Goal: Task Accomplishment & Management: Manage account settings

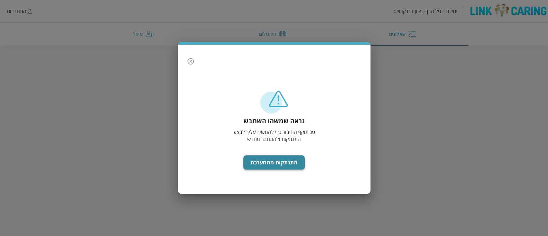
click at [251, 162] on button "התנתקות מהמערכת" at bounding box center [273, 162] width 61 height 14
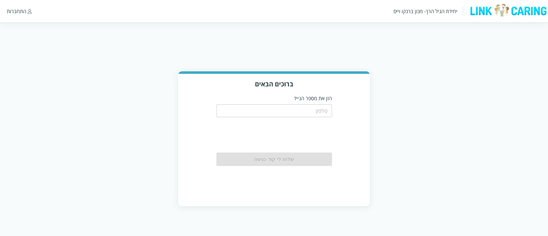
click at [243, 103] on div "​" at bounding box center [274, 110] width 116 height 17
click at [244, 110] on input "tel" at bounding box center [274, 110] width 116 height 13
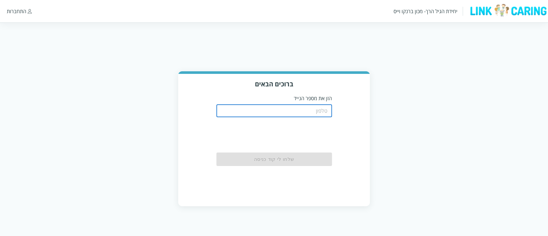
type input "0526087899"
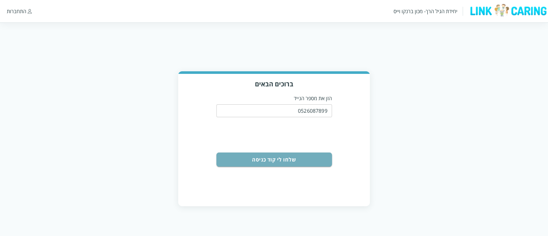
click at [314, 156] on button "שלחו לי קוד כניסה" at bounding box center [274, 159] width 116 height 14
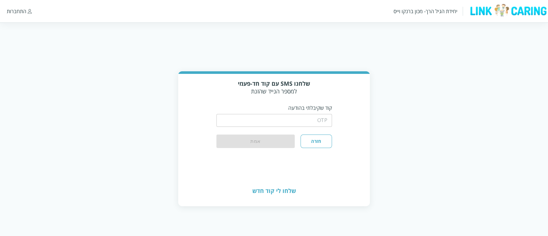
click at [313, 120] on input "string" at bounding box center [274, 120] width 116 height 13
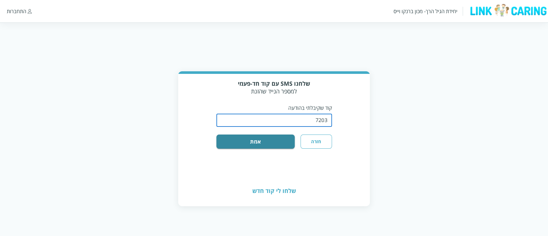
type input "7203"
click at [216, 135] on button "אמת" at bounding box center [255, 142] width 79 height 14
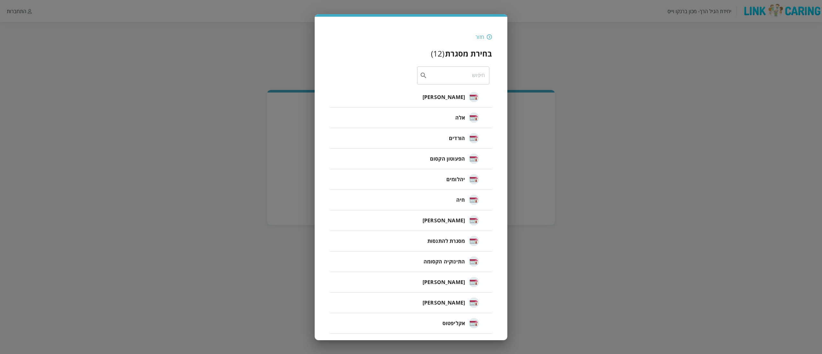
click at [439, 176] on li "יהלומים" at bounding box center [411, 179] width 162 height 21
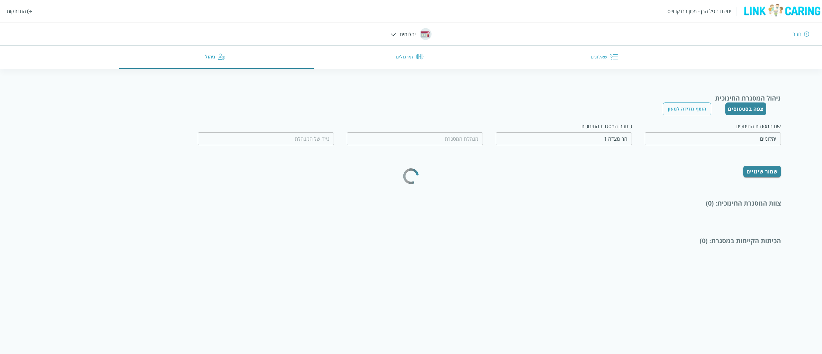
type input "שילת בנג'ו"
type input "0538220409"
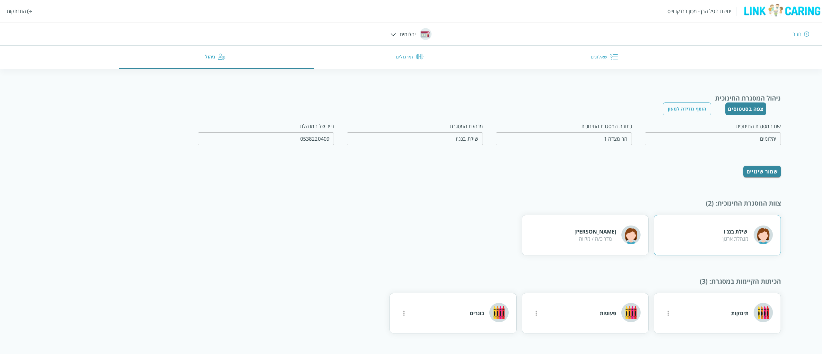
click at [548, 236] on div "שילת בנג'ו מנהלת ארגון" at bounding box center [717, 235] width 127 height 40
click at [548, 231] on div "שילת בנג'ו מנהלת ארגון" at bounding box center [717, 235] width 127 height 40
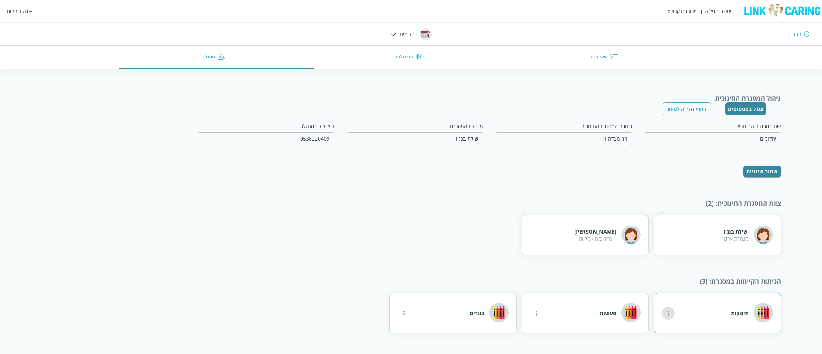
click at [548, 236] on icon "more" at bounding box center [668, 313] width 8 height 8
click at [548, 236] on li "עריכה" at bounding box center [690, 318] width 45 height 21
type input "תינוקות"
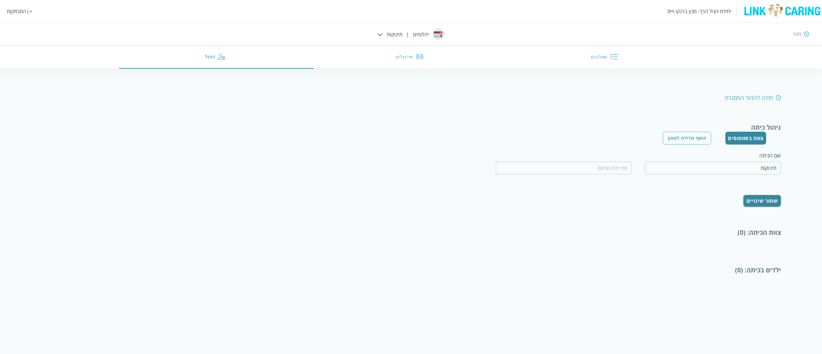
click at [379, 32] on div at bounding box center [380, 33] width 5 height 7
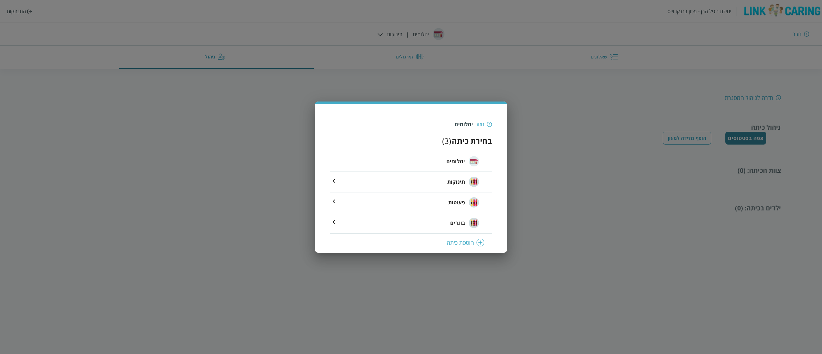
click at [470, 140] on h3 "בחירת כיתה" at bounding box center [472, 140] width 40 height 11
click at [460, 152] on div "יהלומים" at bounding box center [462, 161] width 33 height 32
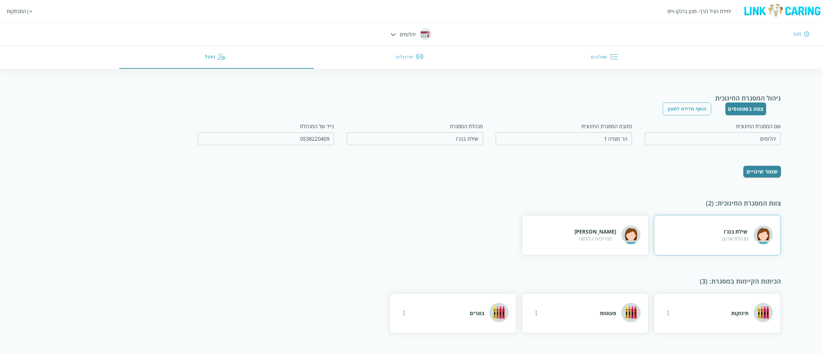
click at [548, 227] on div "שילת בנג'ו מנהלת ארגון" at bounding box center [747, 235] width 50 height 21
click at [548, 236] on div "שילת בנג'ו מנהלת ארגון" at bounding box center [717, 235] width 127 height 40
click at [548, 183] on div "ניהול המסגרת החינוכית צפה בסטטוסים הוסף מדידה למעון שם המסגרת החינוכית יהלומים …" at bounding box center [411, 214] width 740 height 240
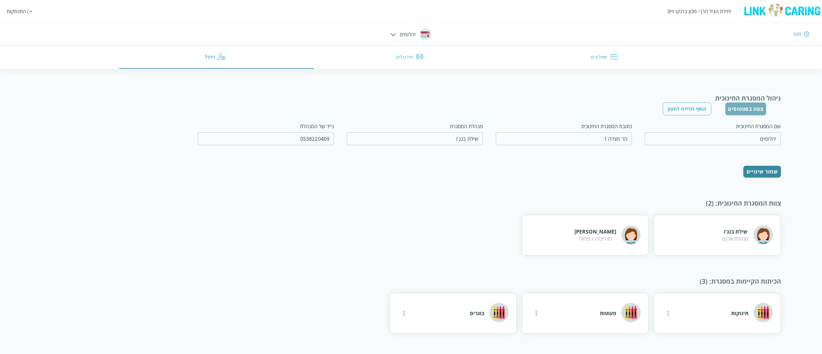
click at [548, 108] on button "צפה בסטטוסים" at bounding box center [745, 108] width 41 height 13
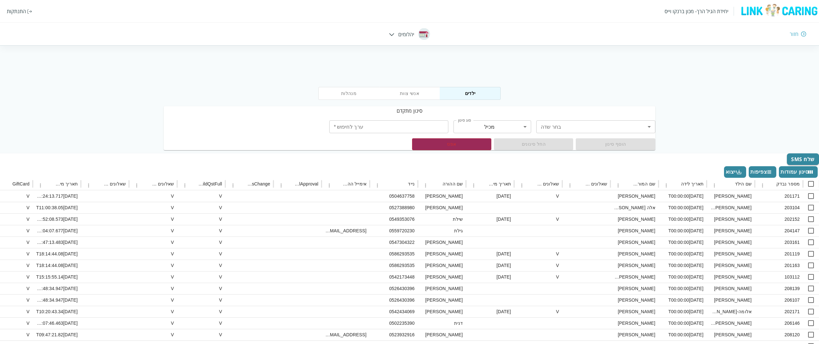
click at [495, 126] on body "יחידת הגיל הרך- מכון ברנקו וייס התנתקות חזור יהלומים מנהלות אנשי צוות ילדים סינ…" at bounding box center [409, 229] width 819 height 302
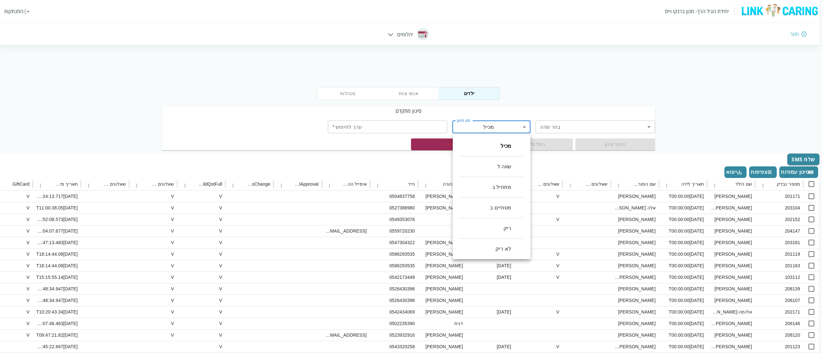
click at [548, 127] on div at bounding box center [411, 177] width 822 height 354
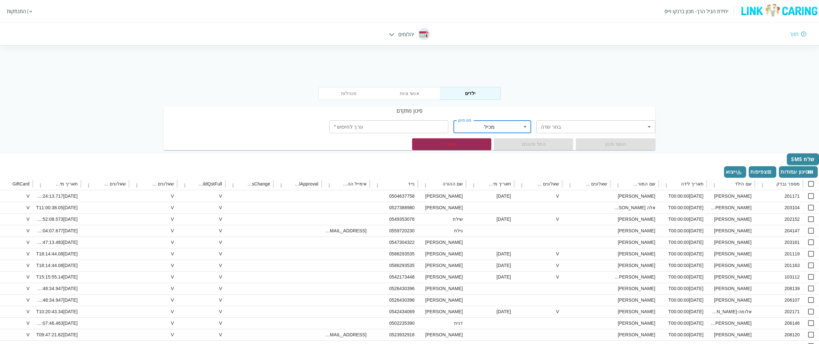
click at [361, 92] on button "מנהלות" at bounding box center [348, 93] width 61 height 13
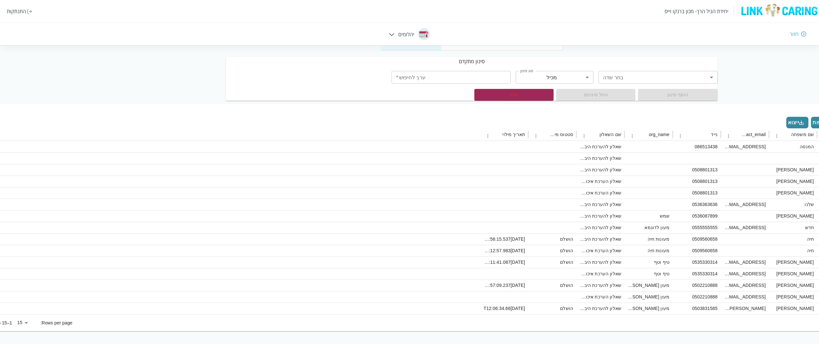
scroll to position [49, -114]
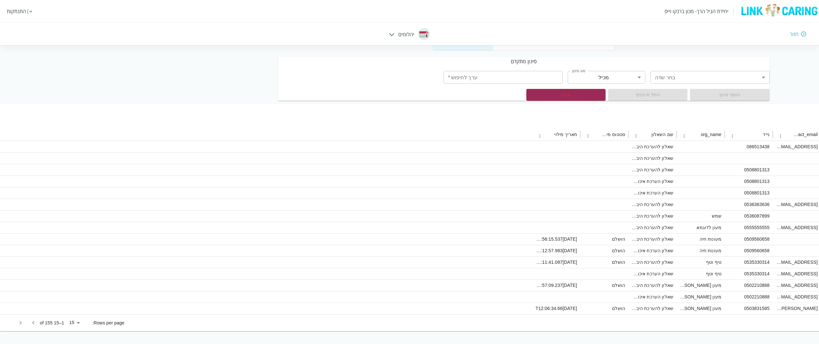
click at [114, 236] on body "יחידת הגיל הרך- מכון ברנקו וייס התנתקות חזור יהלומים מנהלות אנשי צוות ילדים סינ…" at bounding box center [523, 180] width 819 height 302
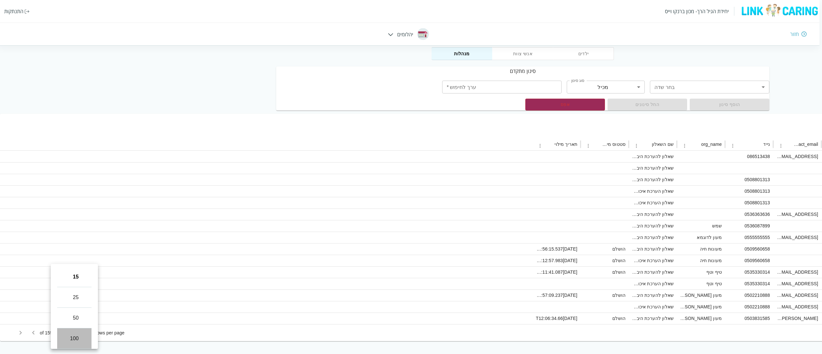
click at [79, 236] on li "100" at bounding box center [74, 338] width 34 height 21
type input "100"
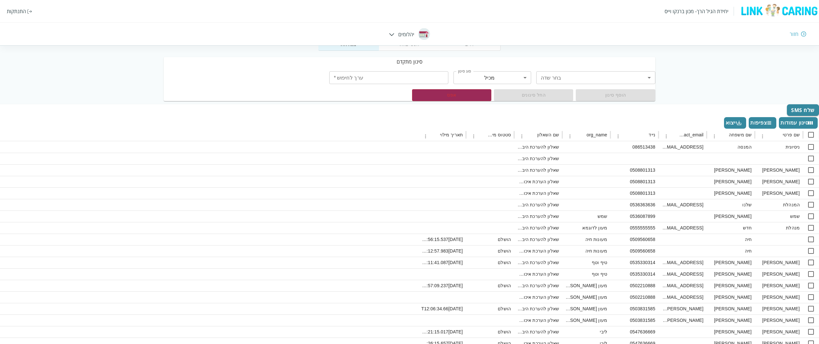
scroll to position [0, 0]
